Goal: Use online tool/utility: Utilize a website feature to perform a specific function

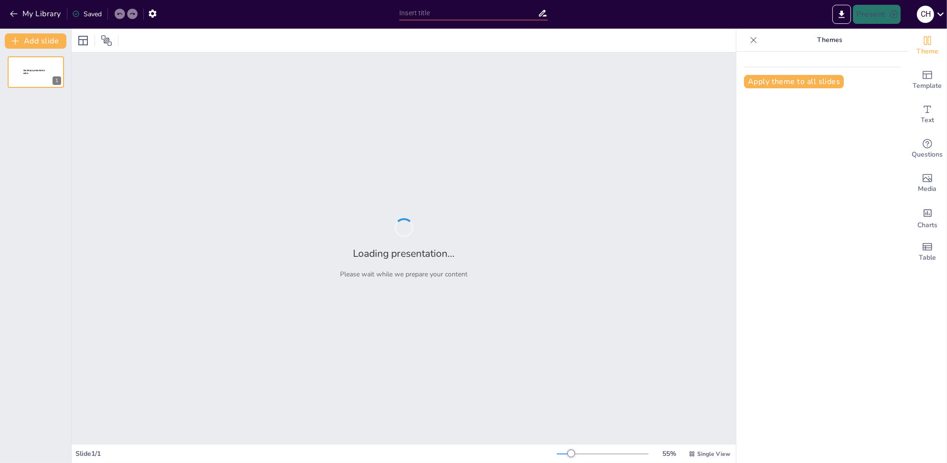
type input "Phagentherapie: Eine historische Analyse von der Entdeckung bis 2025"
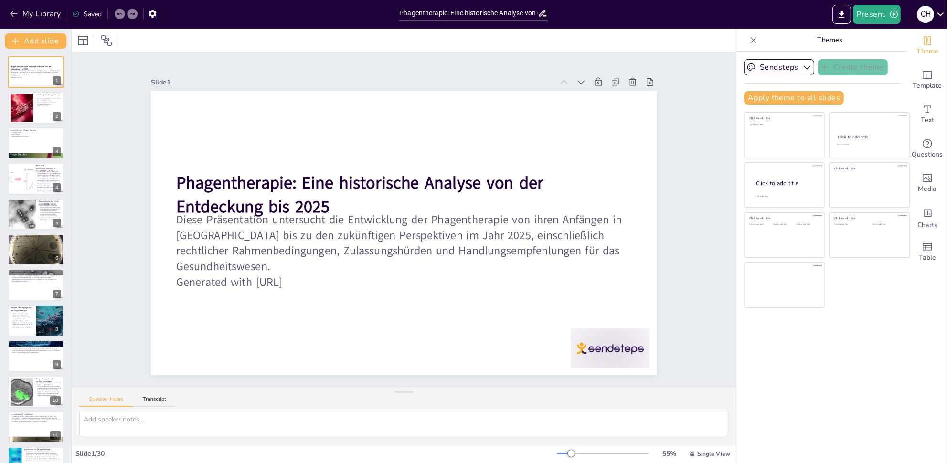
checkbox input "true"
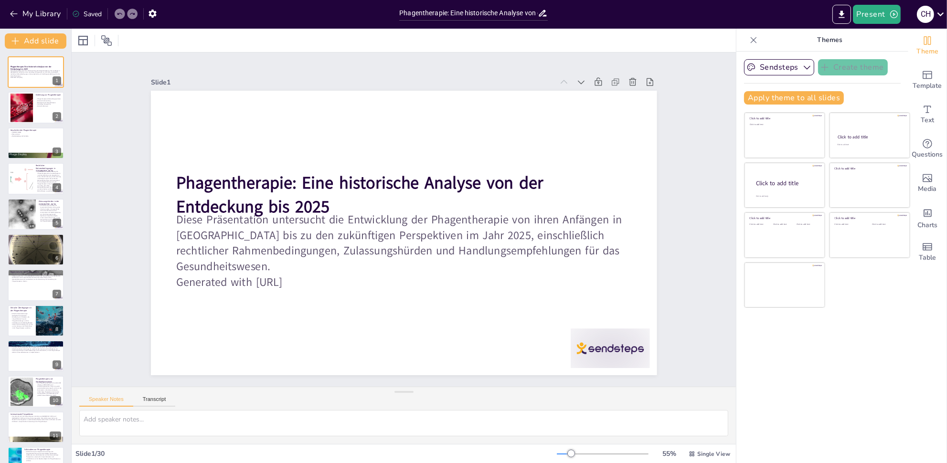
checkbox input "true"
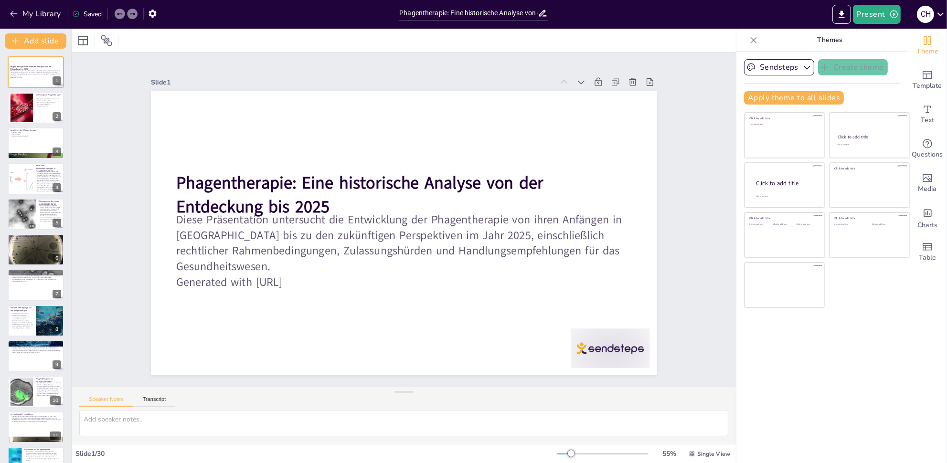
checkbox input "true"
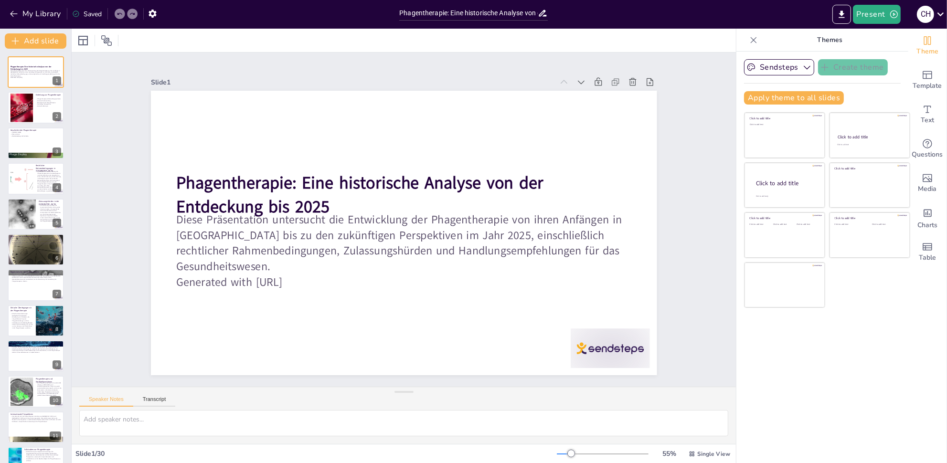
checkbox input "true"
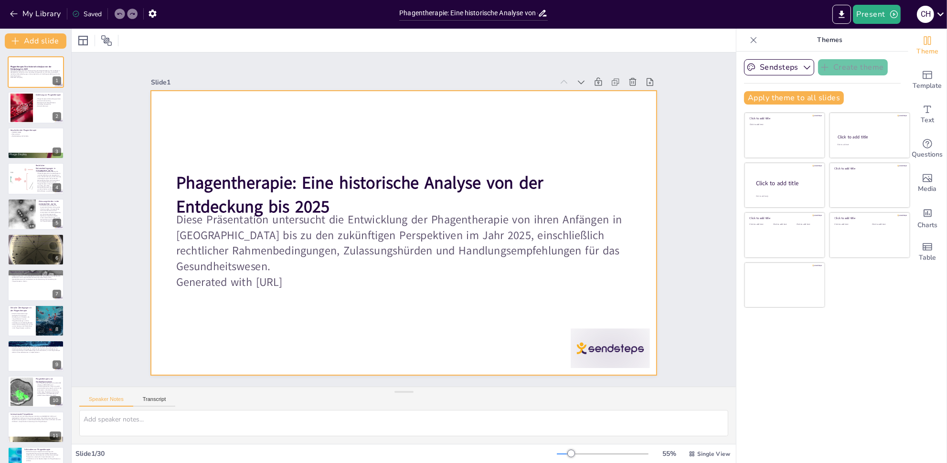
checkbox input "true"
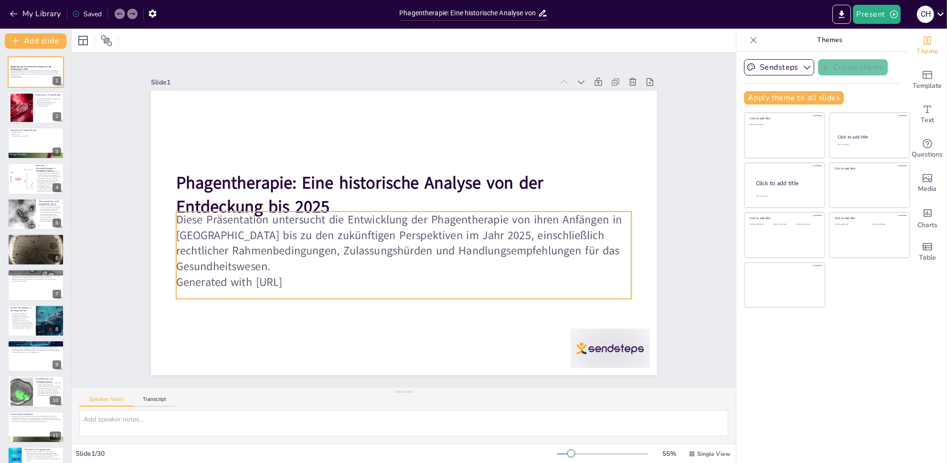
checkbox input "true"
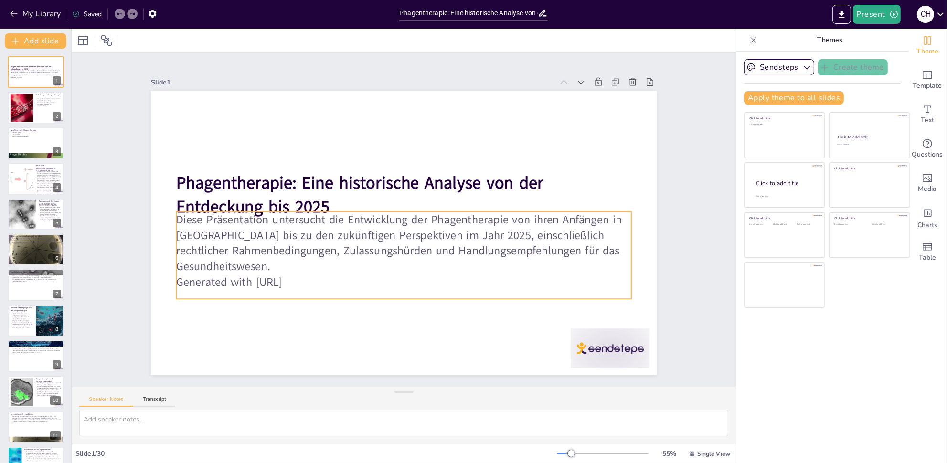
checkbox input "true"
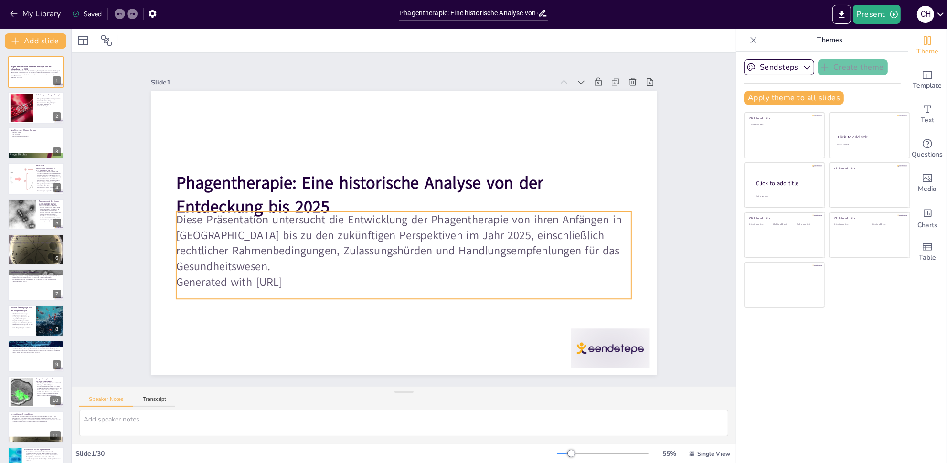
checkbox input "true"
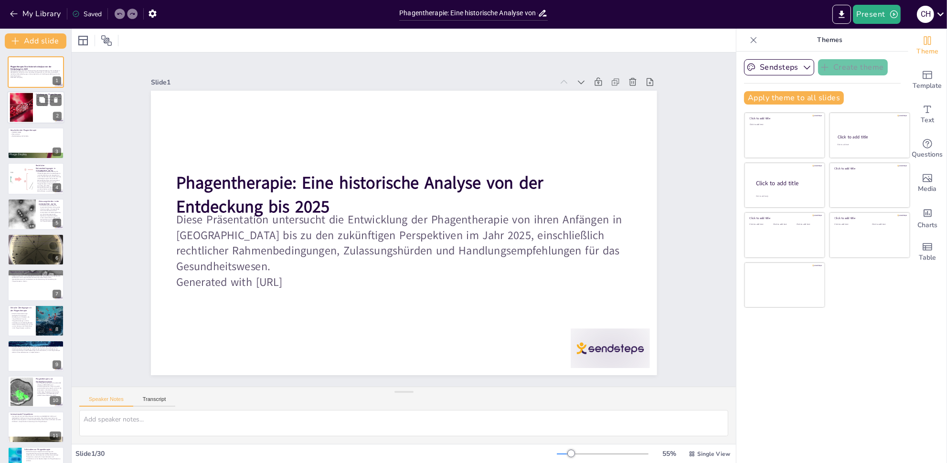
checkbox input "true"
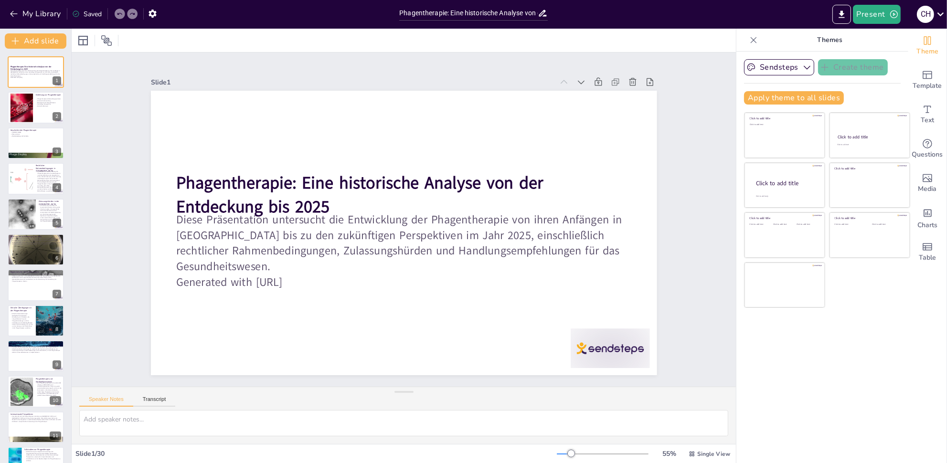
checkbox input "true"
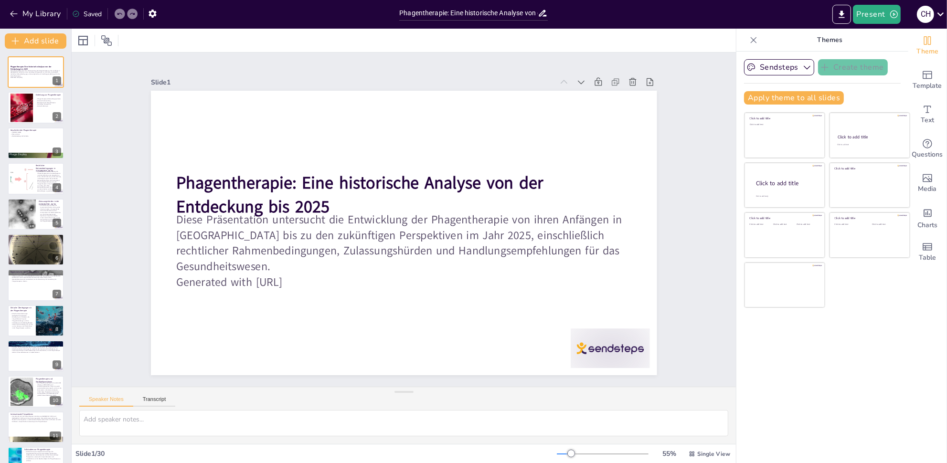
checkbox input "true"
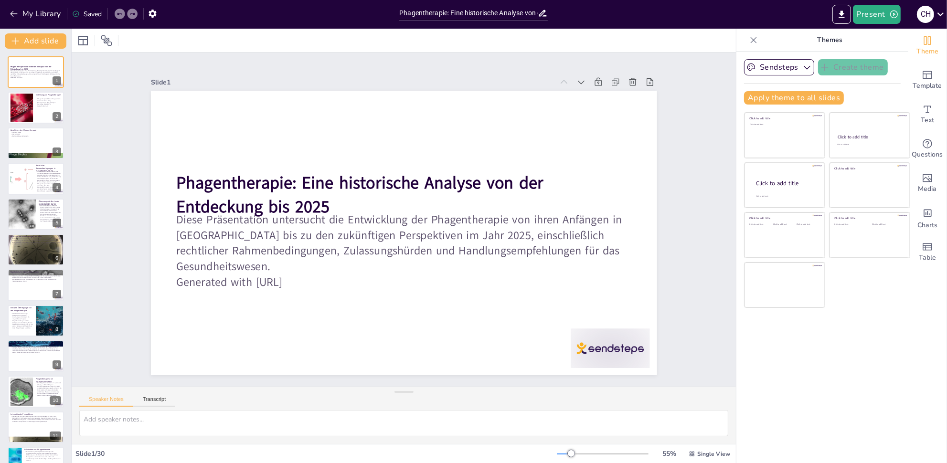
checkbox input "true"
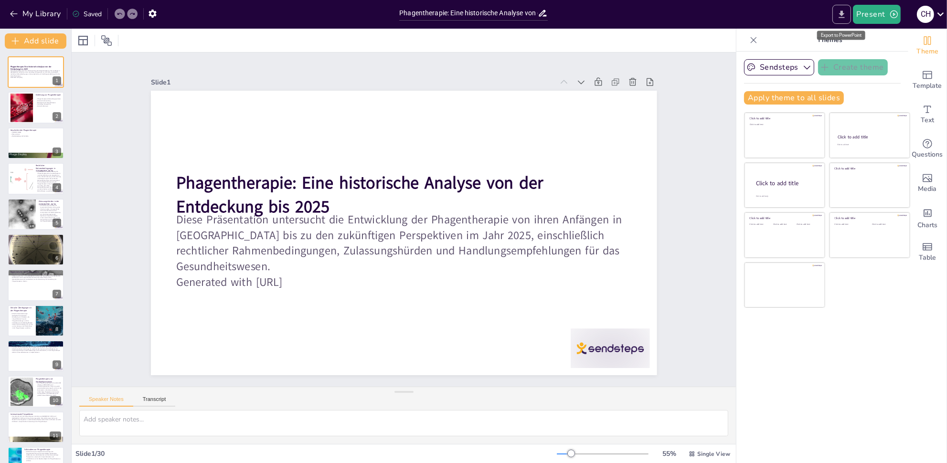
click at [842, 14] on icon "Export to PowerPoint" at bounding box center [841, 14] width 6 height 7
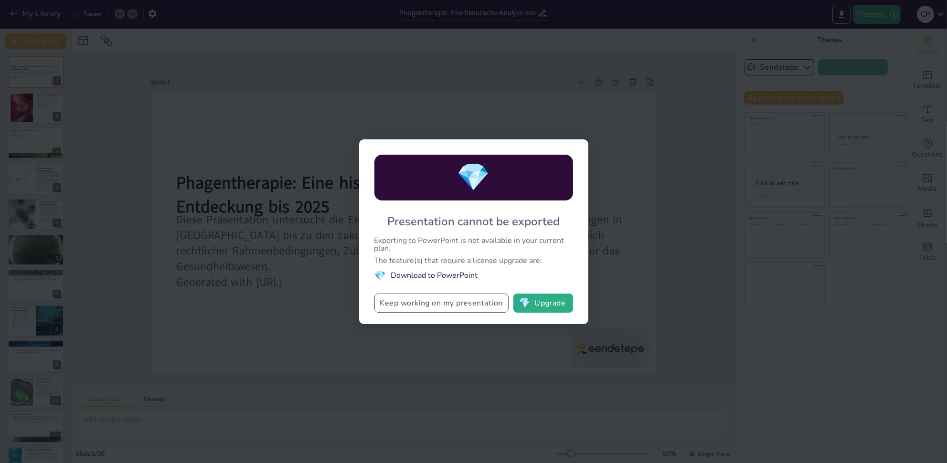
click at [461, 303] on button "Keep working on my presentation" at bounding box center [441, 303] width 134 height 19
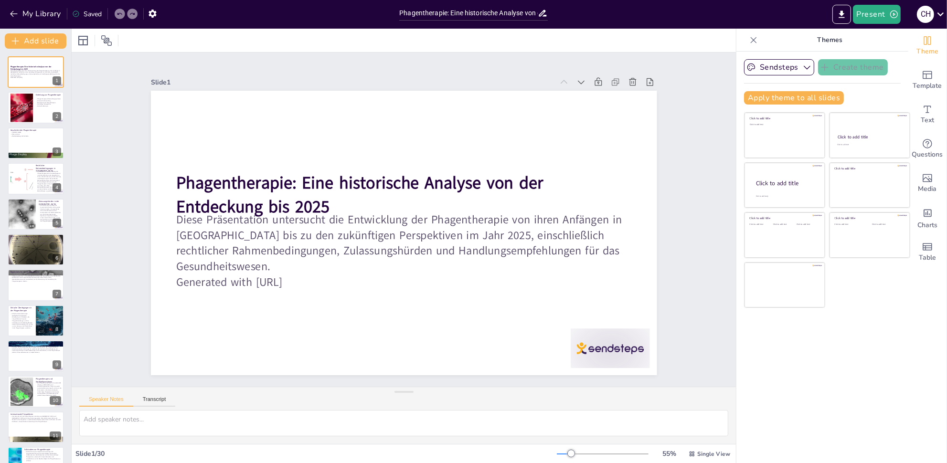
checkbox input "true"
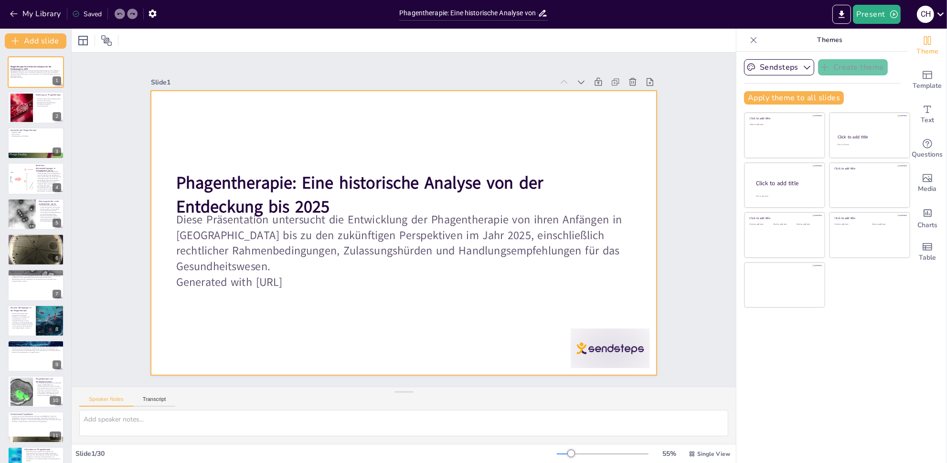
checkbox input "true"
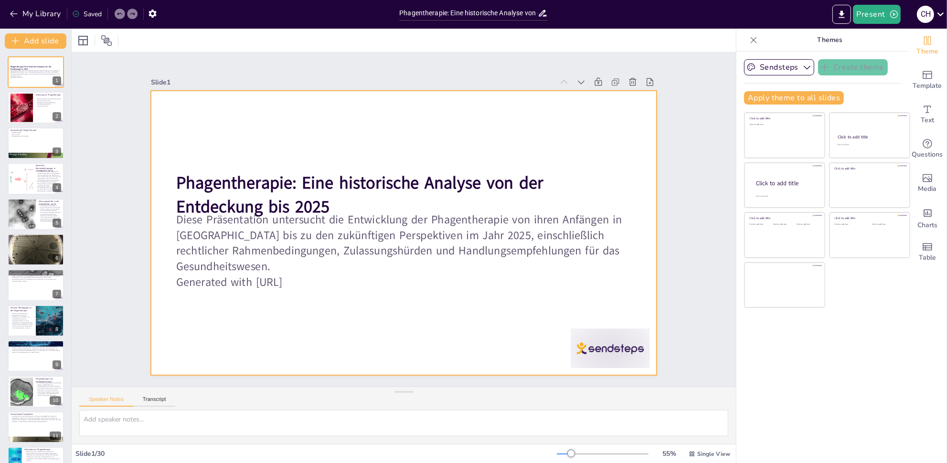
checkbox input "true"
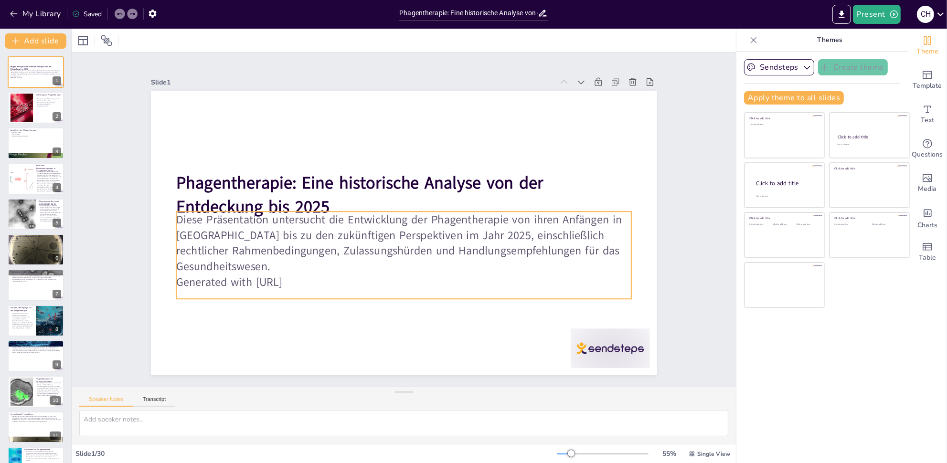
checkbox input "true"
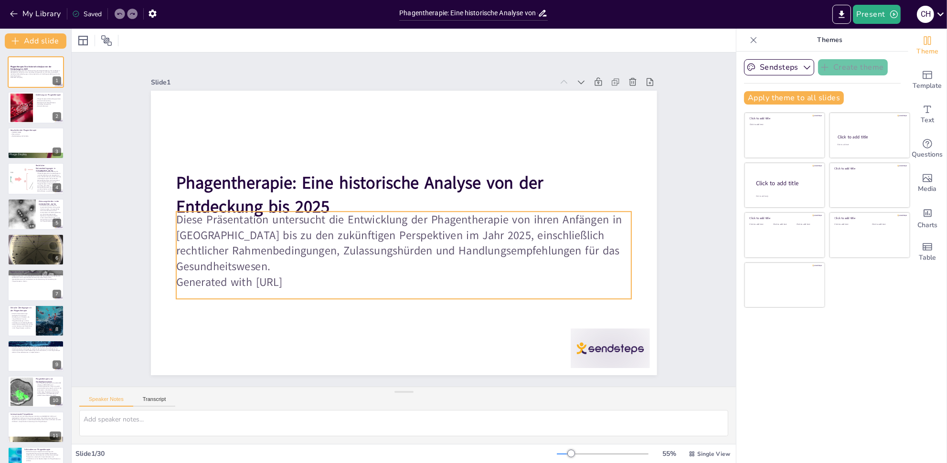
checkbox input "true"
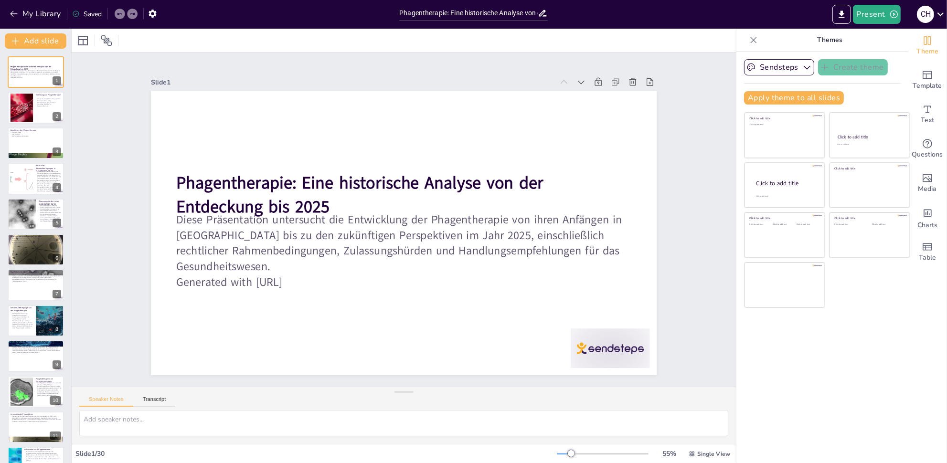
checkbox input "true"
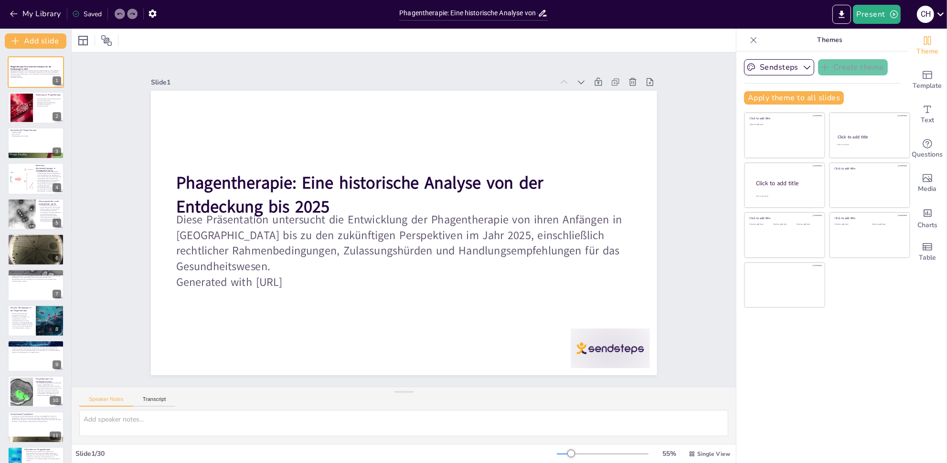
checkbox input "true"
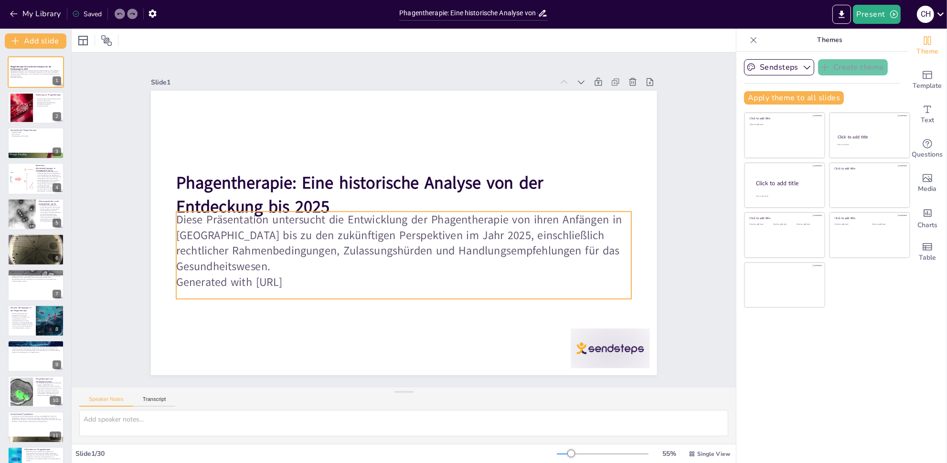
checkbox input "true"
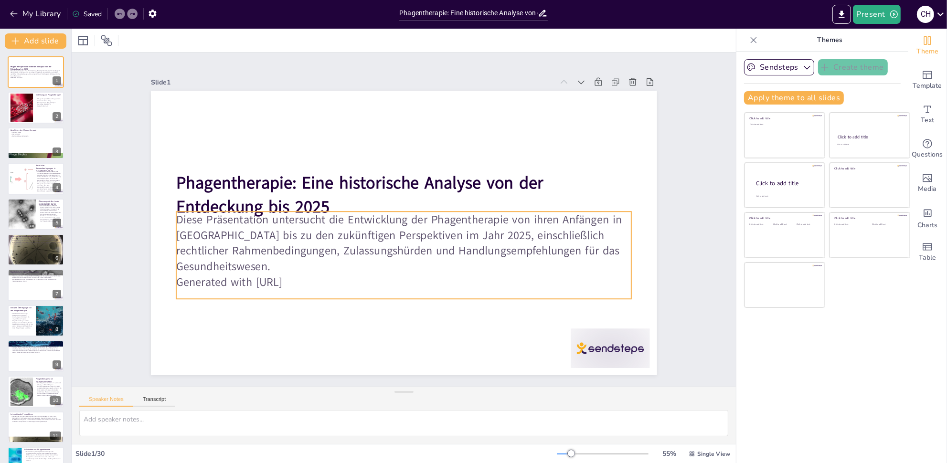
checkbox input "true"
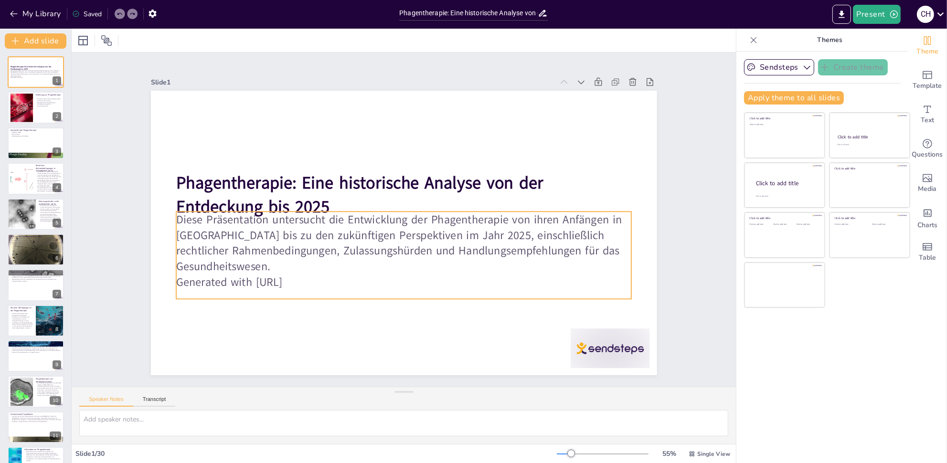
checkbox input "true"
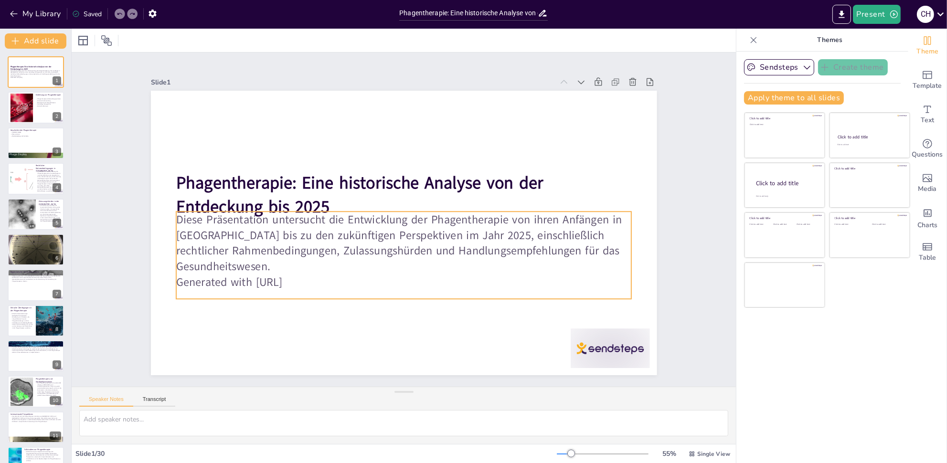
checkbox input "true"
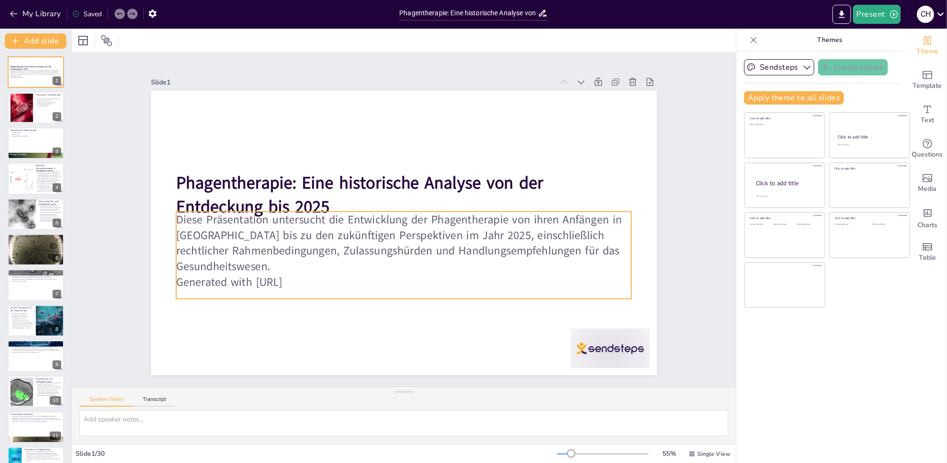
checkbox input "true"
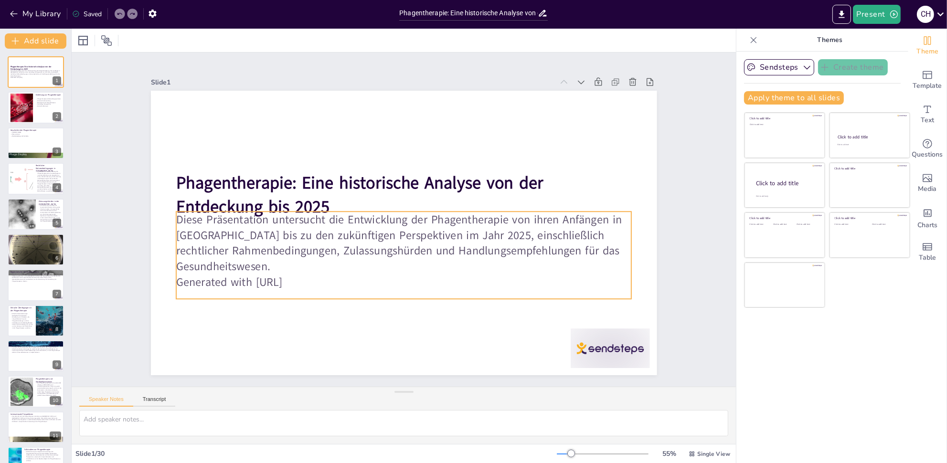
checkbox input "true"
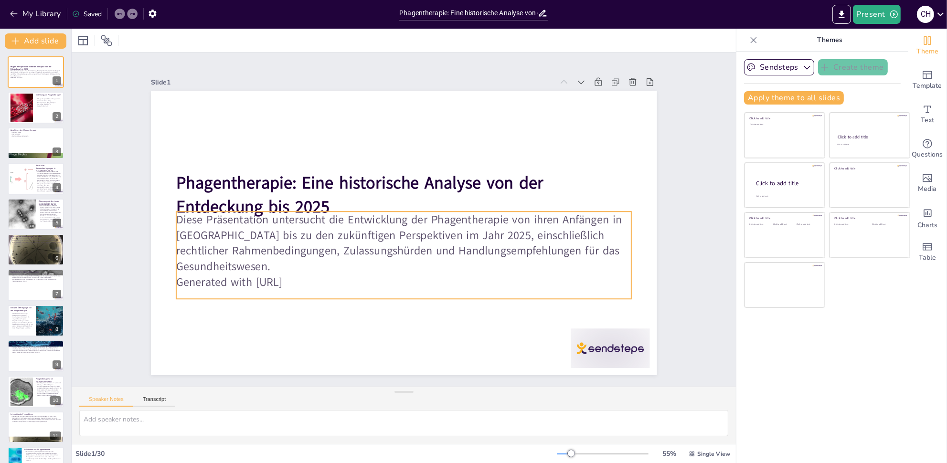
checkbox input "true"
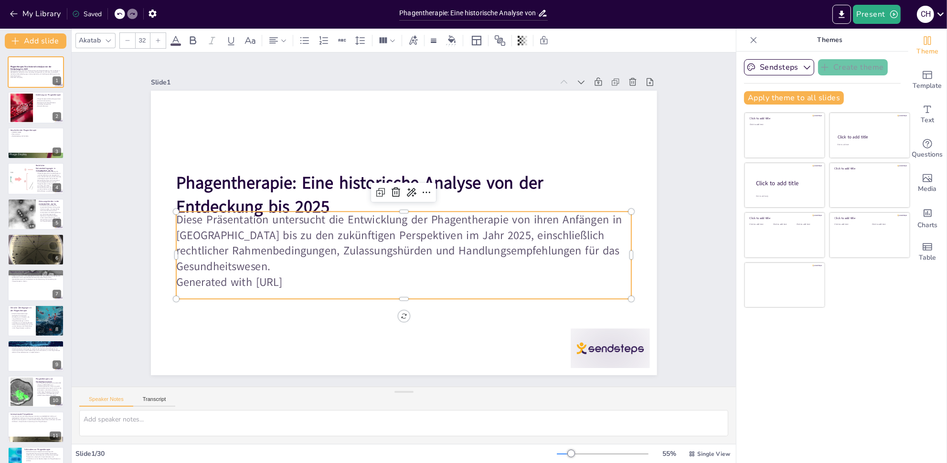
click at [316, 278] on p "Generated with [URL]" at bounding box center [403, 282] width 455 height 16
checkbox input "true"
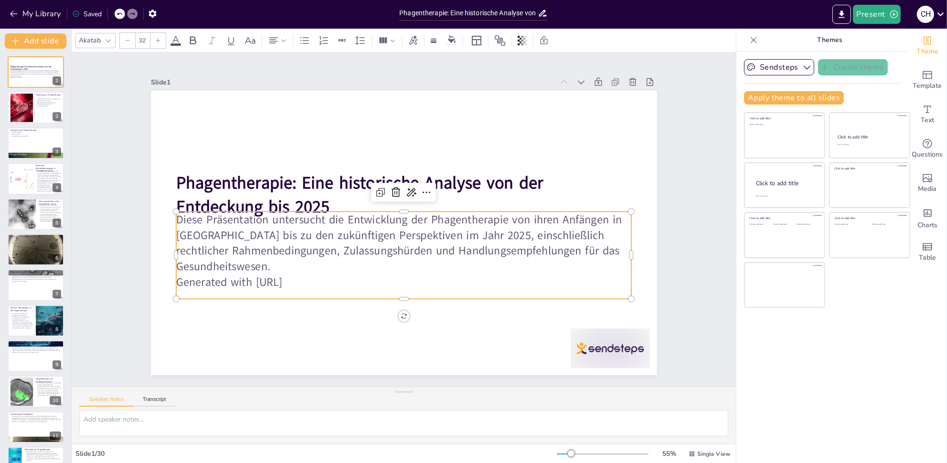
checkbox input "true"
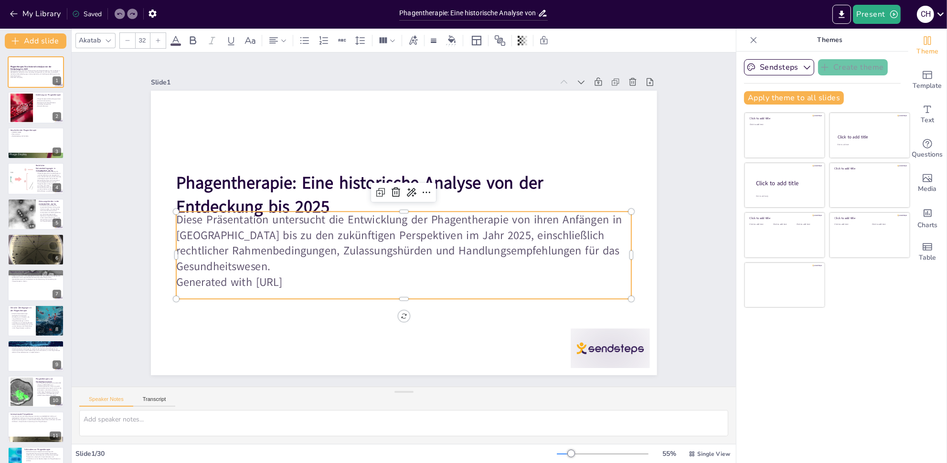
checkbox input "true"
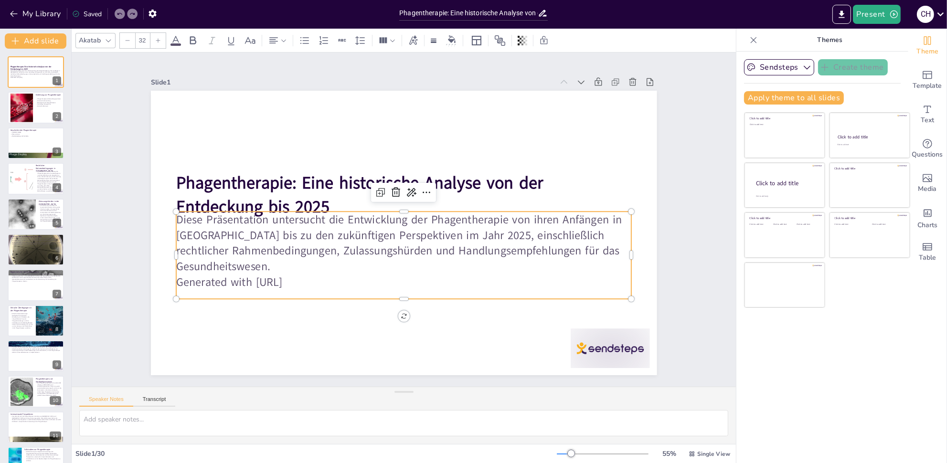
checkbox input "true"
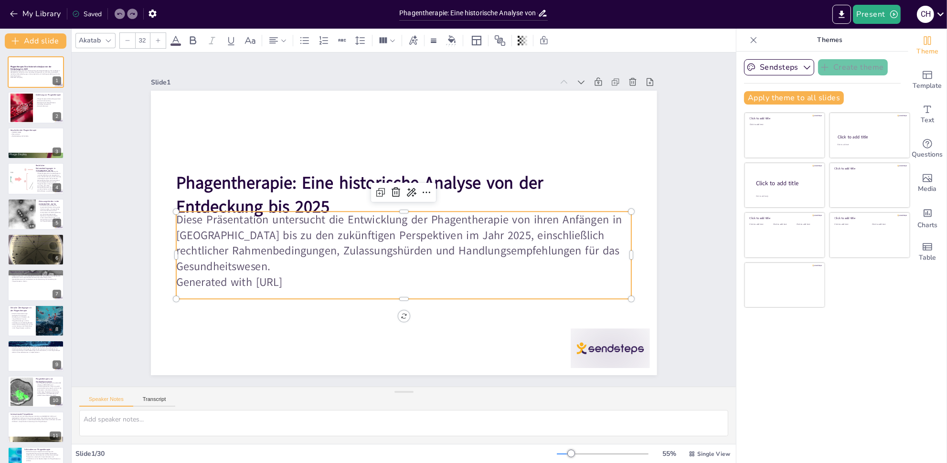
checkbox input "true"
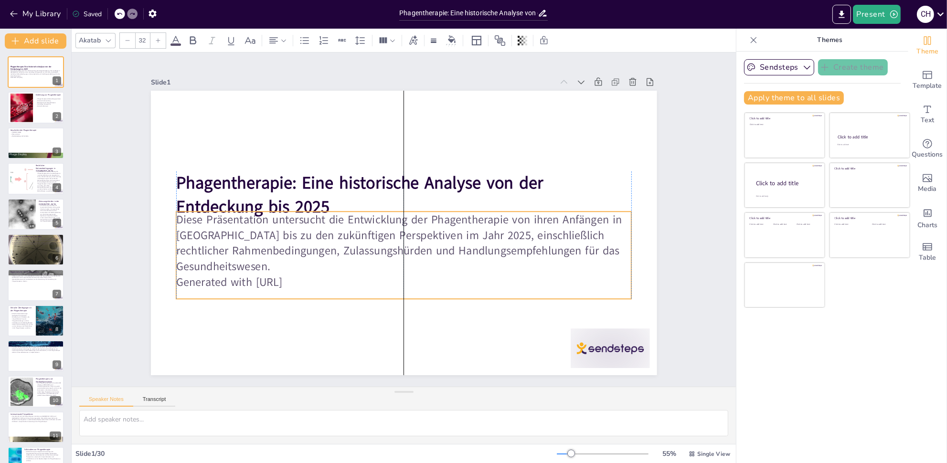
checkbox input "true"
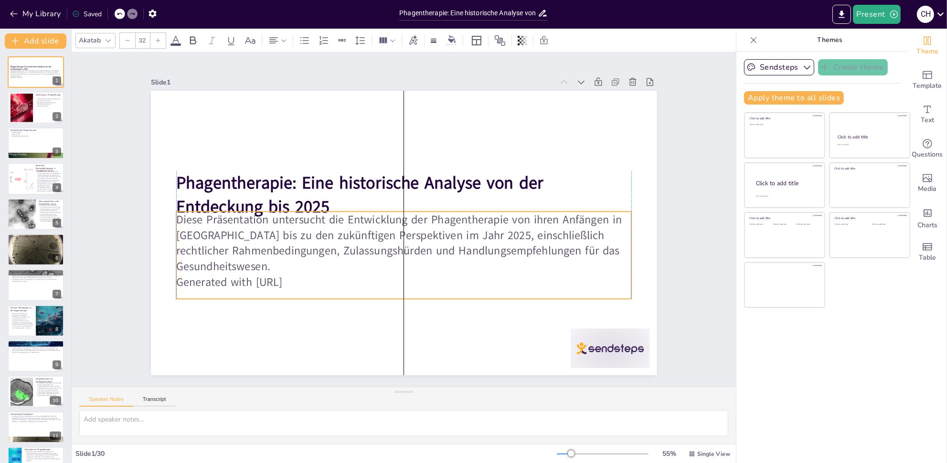
checkbox input "true"
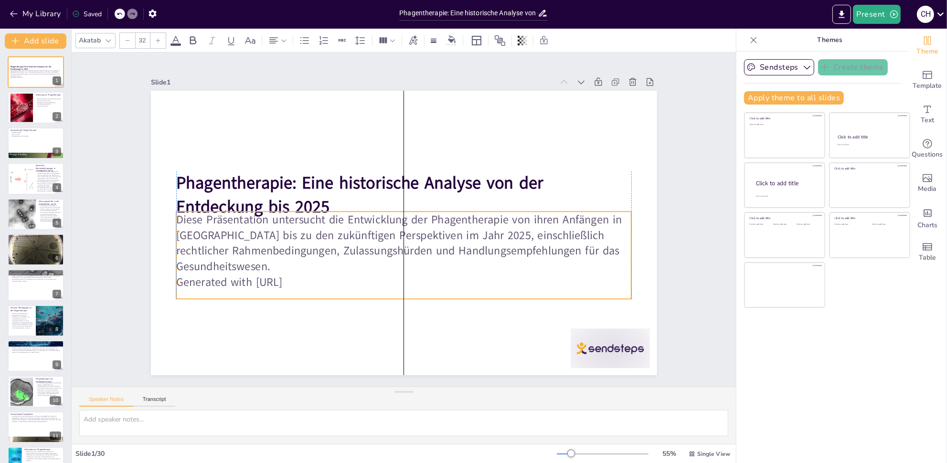
checkbox input "true"
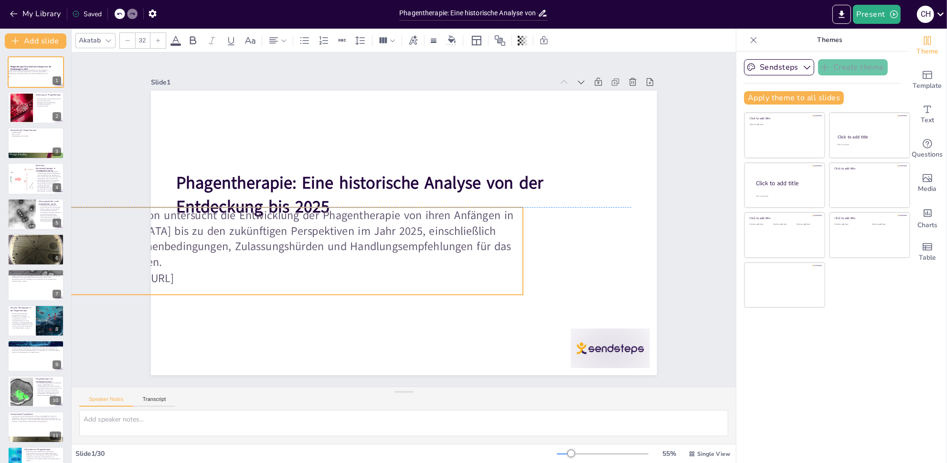
checkbox input "true"
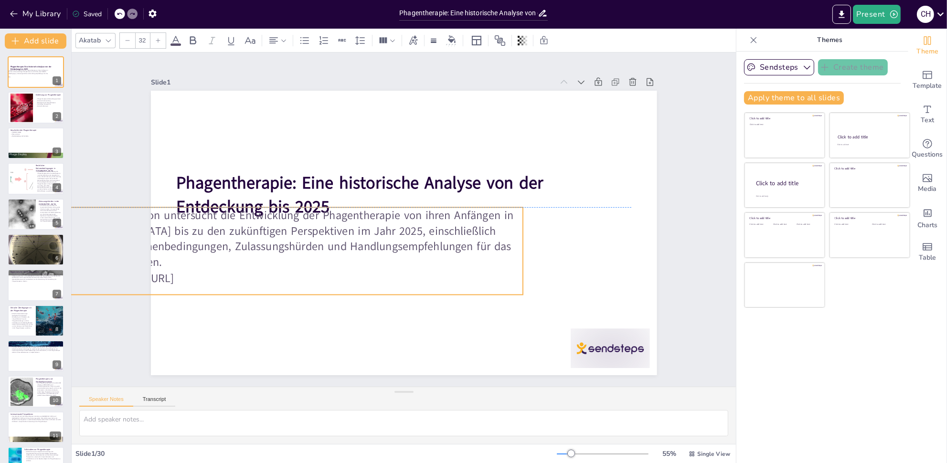
checkbox input "true"
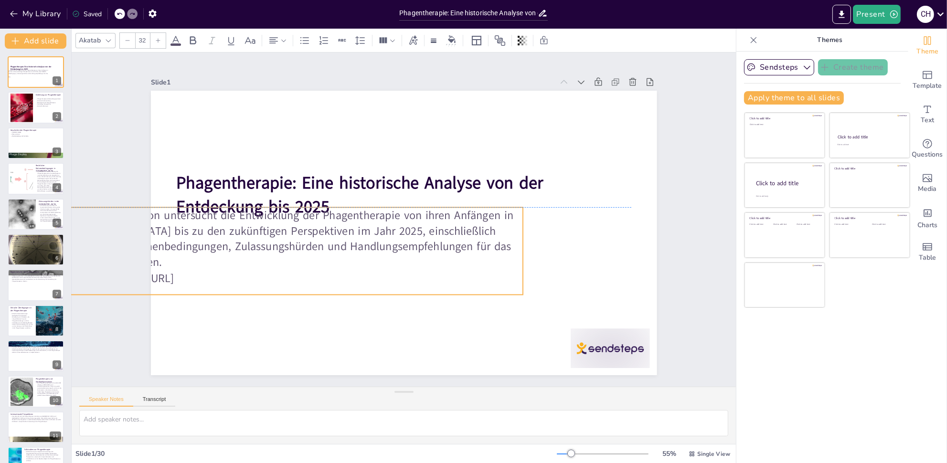
drag, startPoint x: 303, startPoint y: 276, endPoint x: 197, endPoint y: 257, distance: 108.2
click at [197, 270] on p "Generated with [URL]" at bounding box center [295, 278] width 455 height 16
checkbox input "true"
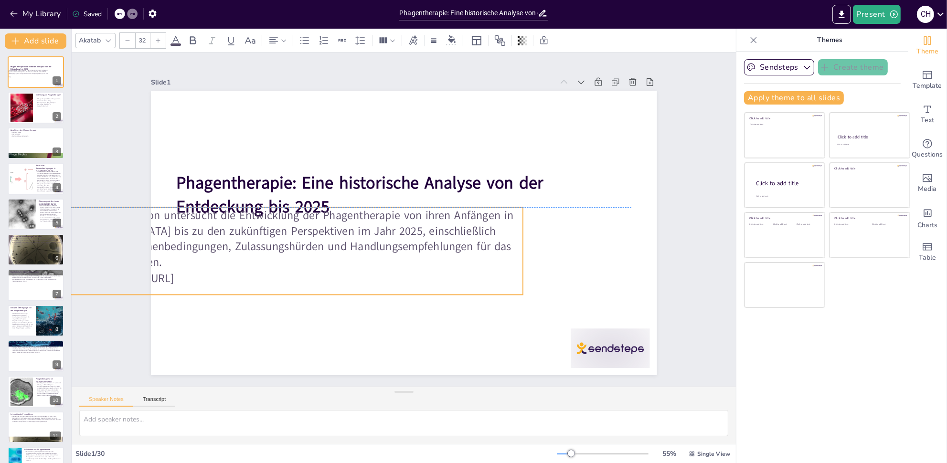
checkbox input "true"
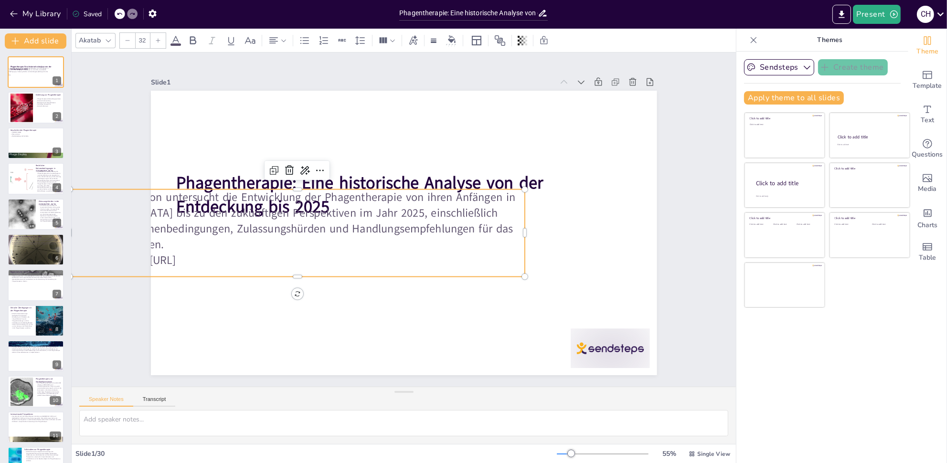
checkbox input "true"
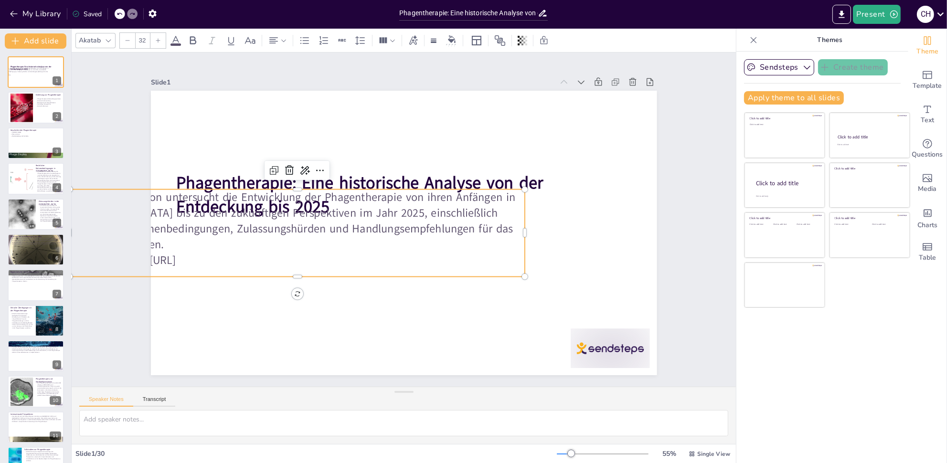
checkbox input "true"
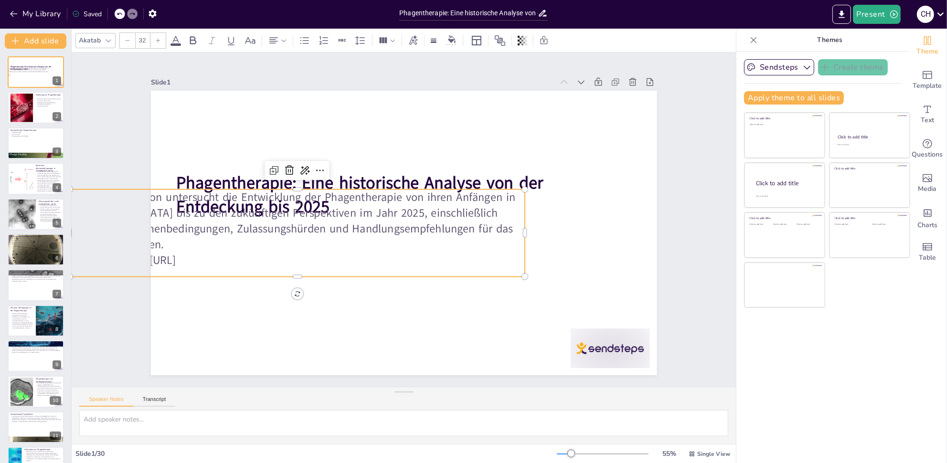
checkbox input "true"
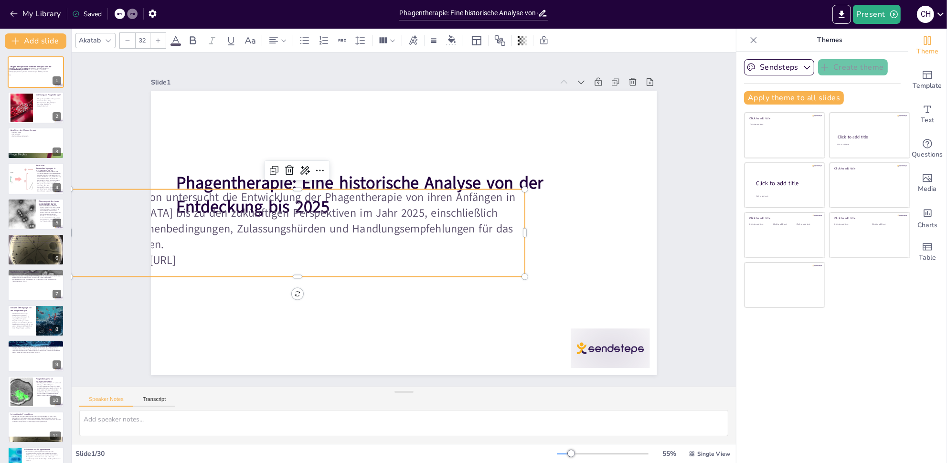
checkbox input "true"
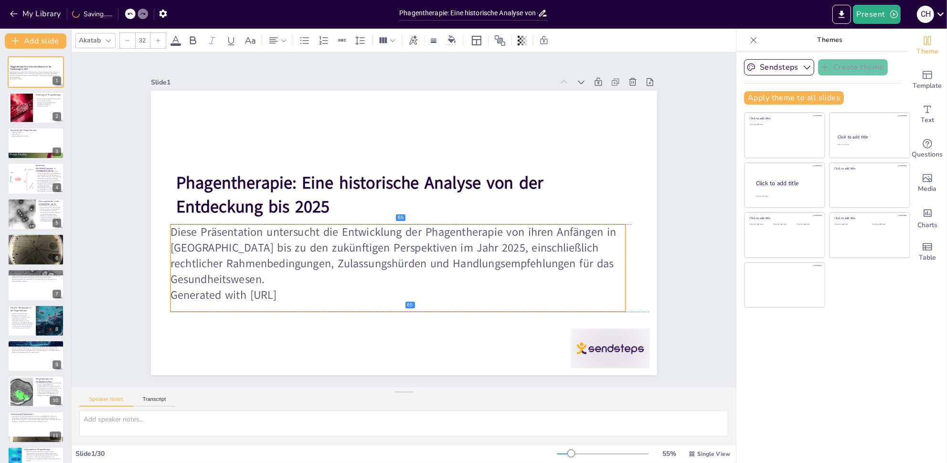
drag, startPoint x: 262, startPoint y: 245, endPoint x: 364, endPoint y: 276, distance: 106.6
click at [365, 276] on p "Diese Präsentation untersucht die Entwicklung der Phagentherapie von ihren Anfä…" at bounding box center [397, 255] width 455 height 63
click at [323, 250] on p "Diese Präsentation untersucht die Entwicklung der Phagentherapie von ihren Anfä…" at bounding box center [397, 255] width 455 height 63
click at [274, 241] on p "Diese Präsentation untersucht die Entwicklung der Phagentherapie von ihren Anfä…" at bounding box center [397, 255] width 455 height 63
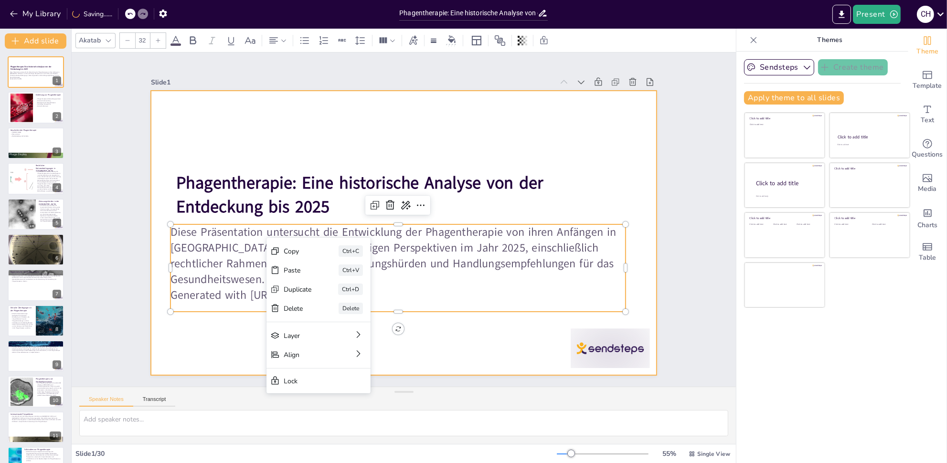
click at [325, 140] on div at bounding box center [402, 233] width 533 height 336
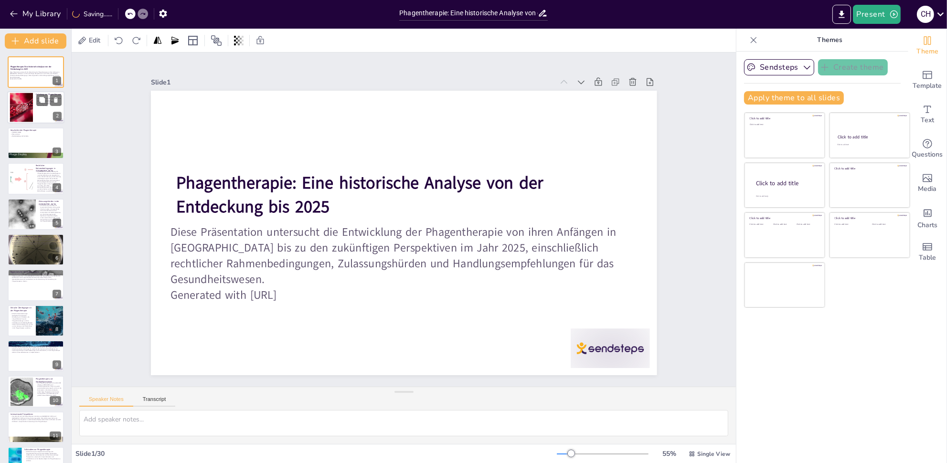
click at [39, 111] on div at bounding box center [35, 108] width 57 height 32
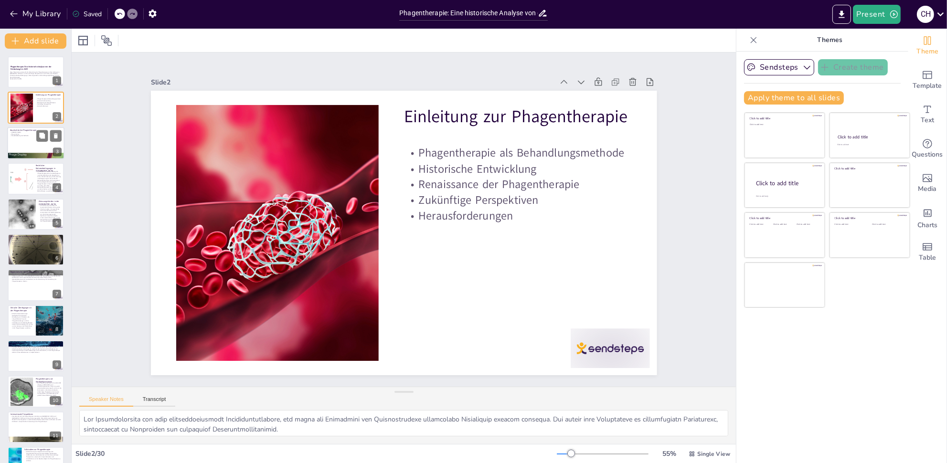
click at [45, 145] on div at bounding box center [35, 143] width 57 height 32
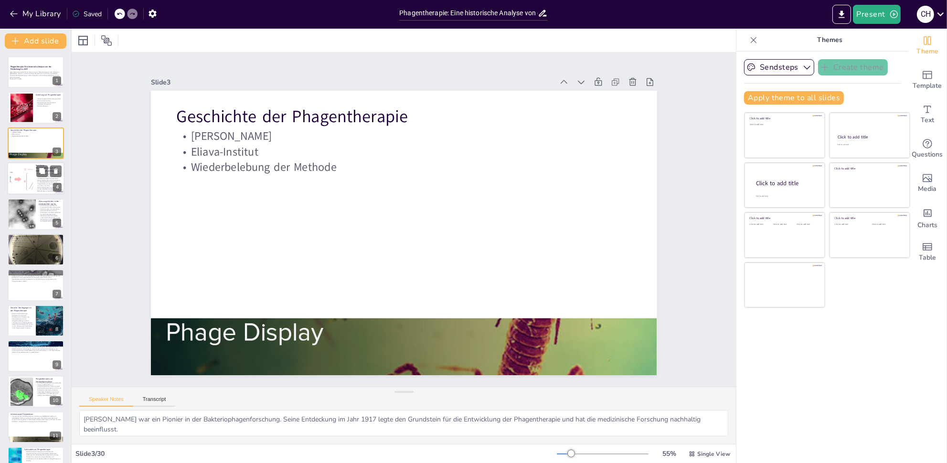
click at [45, 181] on p "In [GEOGRAPHIC_DATA] unterliegt die Phagentherapie den Arzneimittelgesetzen sow…" at bounding box center [49, 181] width 26 height 21
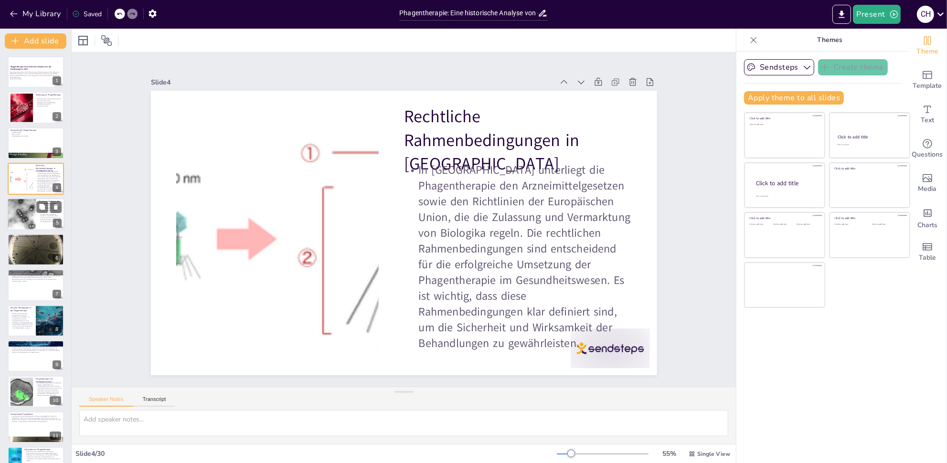
click at [49, 215] on p "Die Zulassung von Phagen als Arzneimittel erfordert umfangreiche klinische Stud…" at bounding box center [50, 213] width 23 height 18
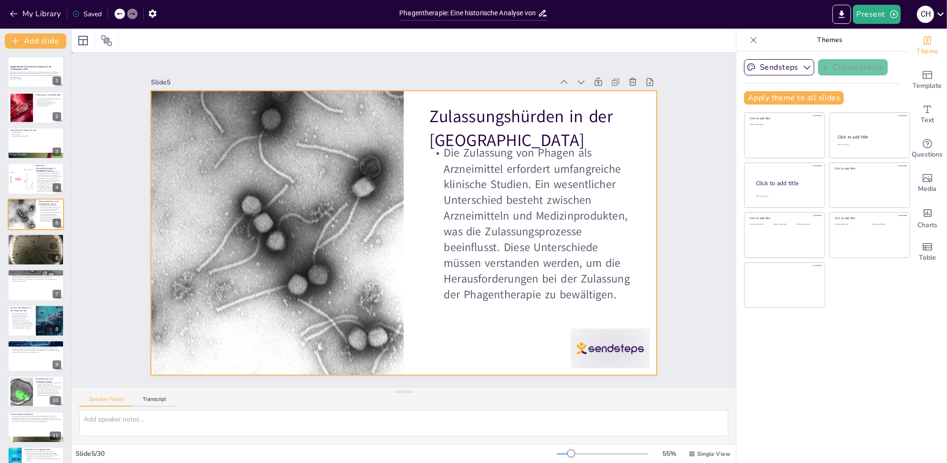
click at [408, 228] on div at bounding box center [401, 233] width 554 height 384
click at [611, 349] on div at bounding box center [609, 348] width 79 height 40
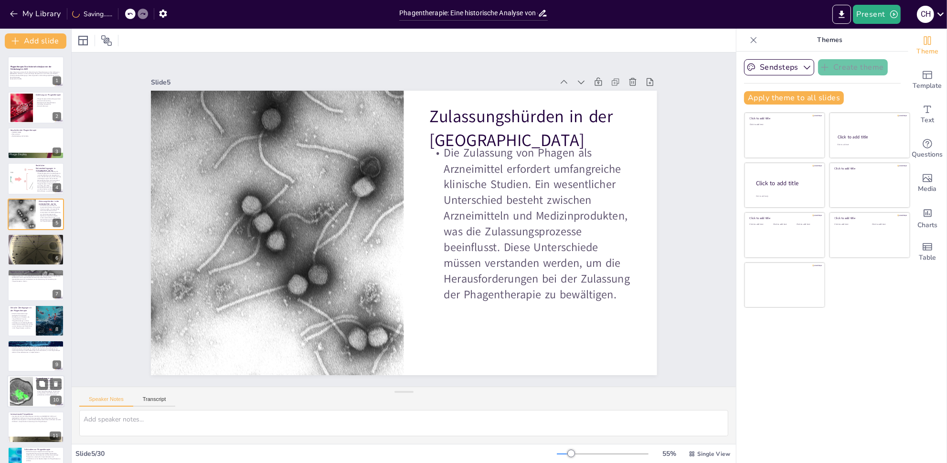
click at [45, 385] on icon at bounding box center [42, 384] width 7 height 7
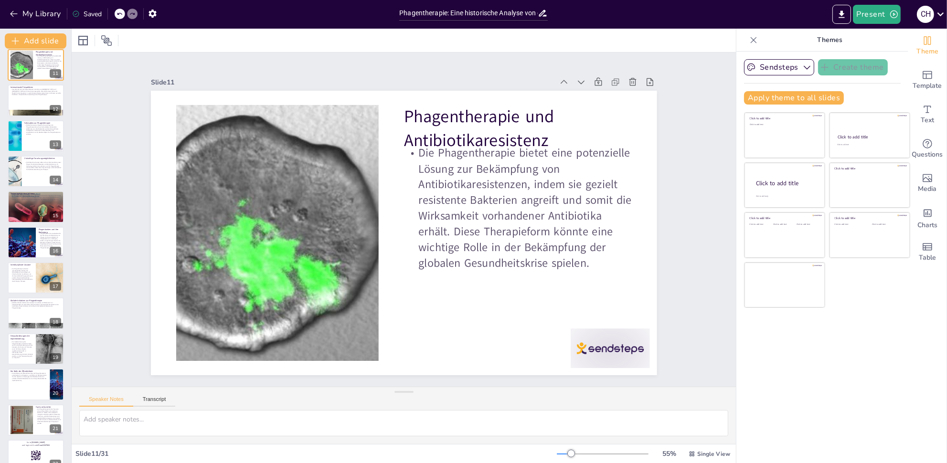
scroll to position [697, 0]
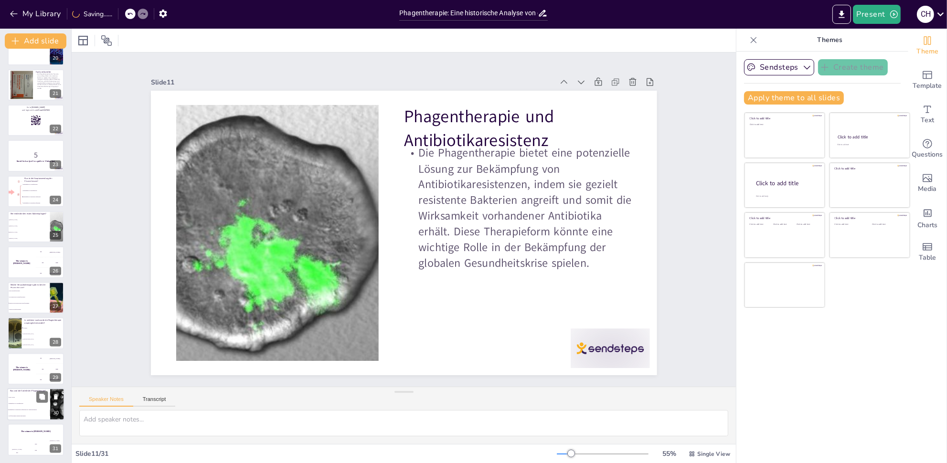
click at [36, 408] on li "Bekämpfung von bakteriellen Infektionen und Antibiotikaresistenz" at bounding box center [28, 410] width 43 height 6
